Goal: Task Accomplishment & Management: Use online tool/utility

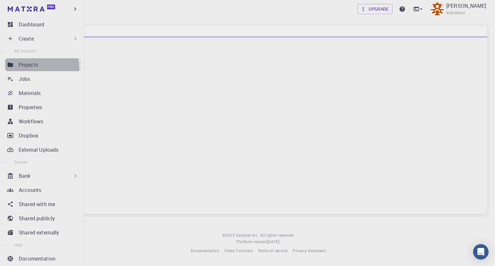
click at [30, 68] on p "Projects" at bounding box center [28, 65] width 19 height 8
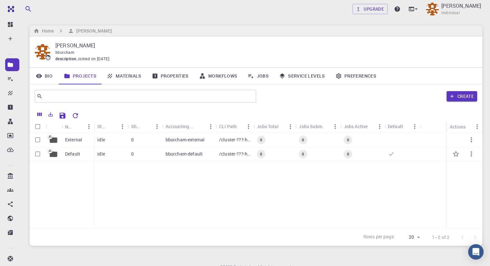
click at [135, 159] on div "0" at bounding box center [145, 154] width 35 height 14
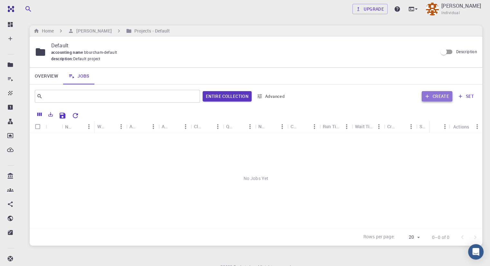
click at [442, 96] on button "Create" at bounding box center [437, 96] width 31 height 10
